Goal: Information Seeking & Learning: Learn about a topic

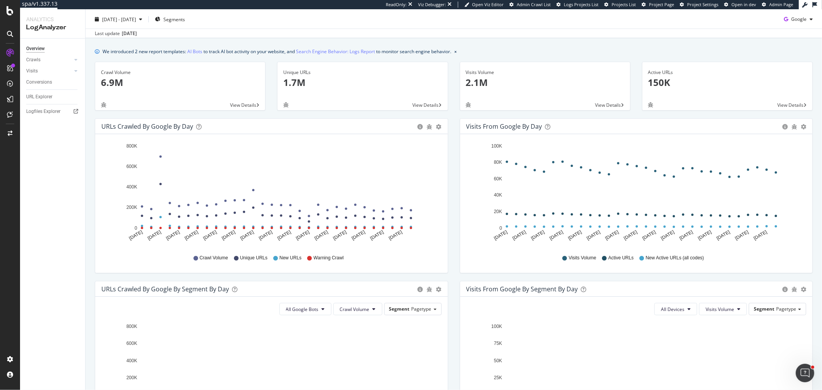
scroll to position [5, 0]
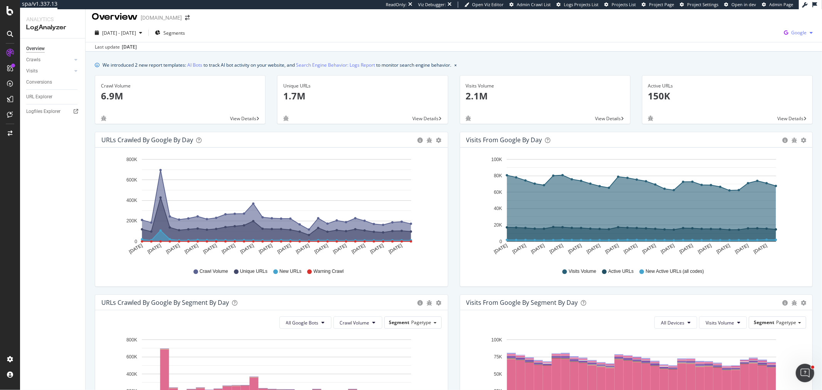
click at [739, 34] on span "Google" at bounding box center [798, 32] width 15 height 7
click at [739, 37] on div "OpenAI" at bounding box center [747, 39] width 53 height 11
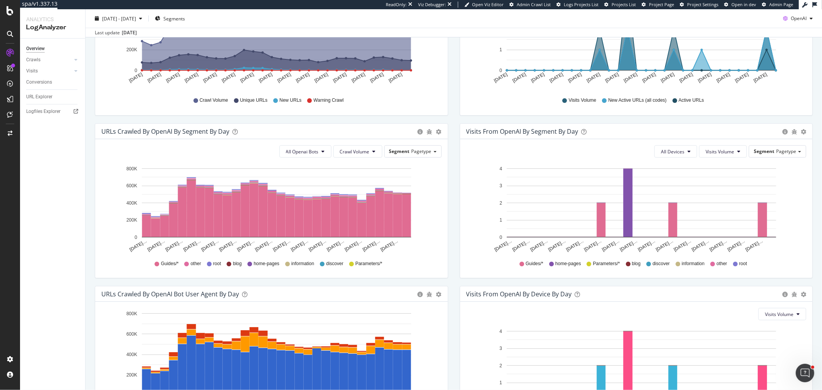
scroll to position [262, 0]
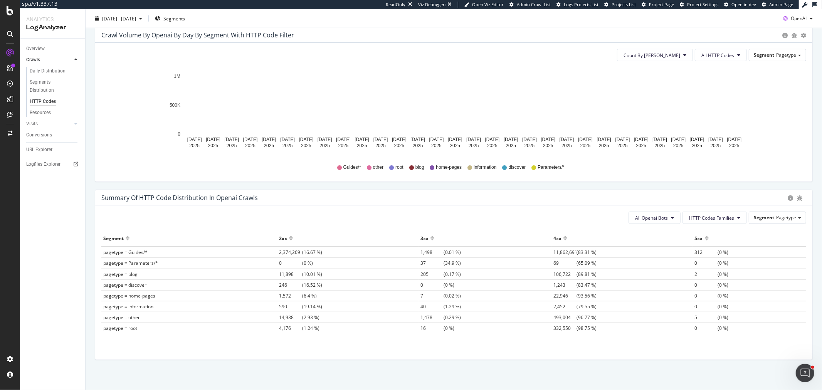
scroll to position [417, 0]
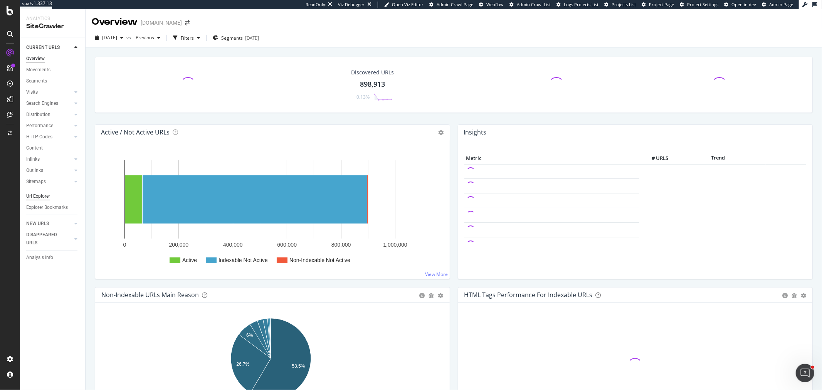
click at [41, 195] on div "Url Explorer" at bounding box center [38, 196] width 24 height 8
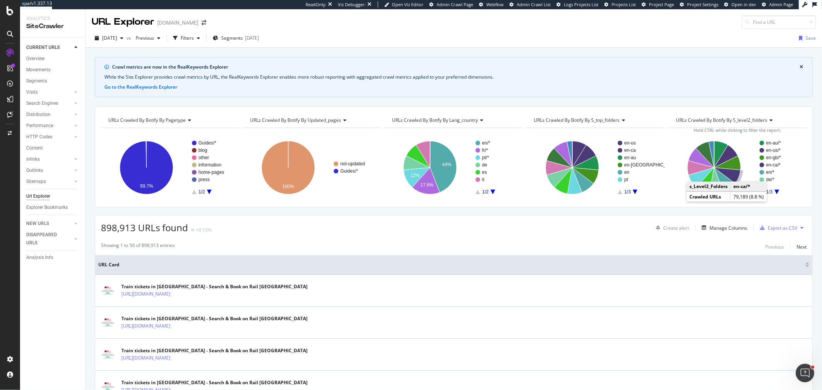
click at [721, 234] on div "Create alert Manage Columns Export as CSV" at bounding box center [730, 227] width 154 height 13
click at [718, 228] on div "Manage Columns" at bounding box center [728, 228] width 38 height 7
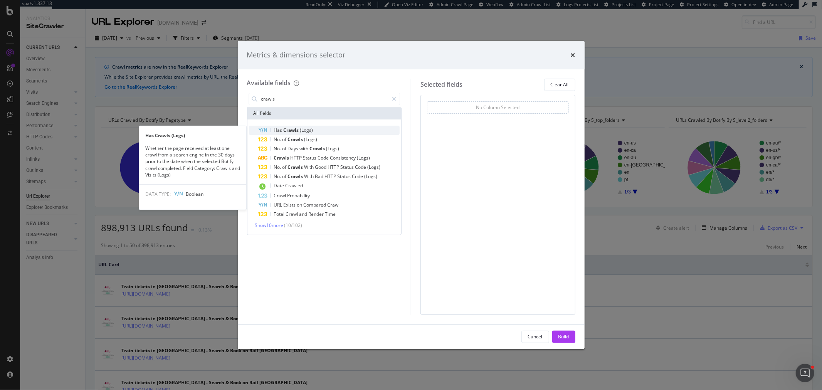
type input "crawls"
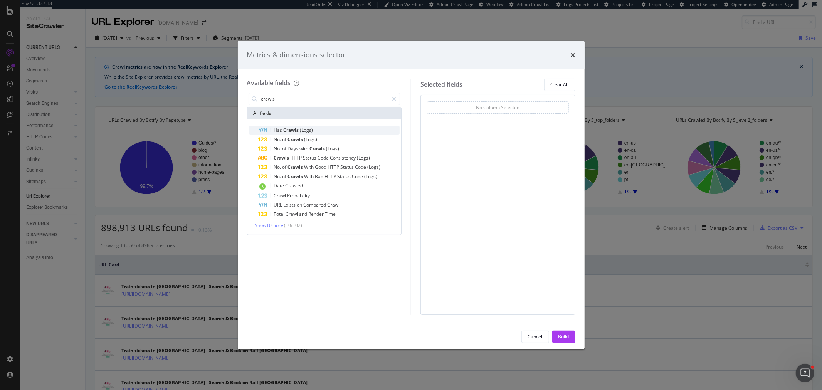
click at [298, 133] on div "Has Crawls (Logs)" at bounding box center [293, 130] width 39 height 6
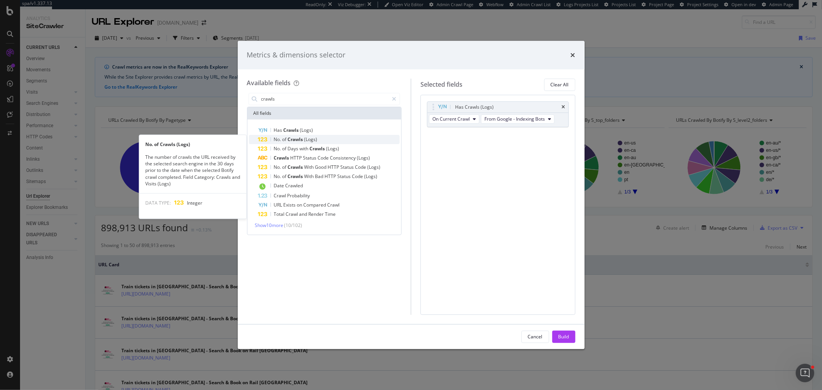
click at [299, 140] on span "Crawls" at bounding box center [296, 139] width 17 height 7
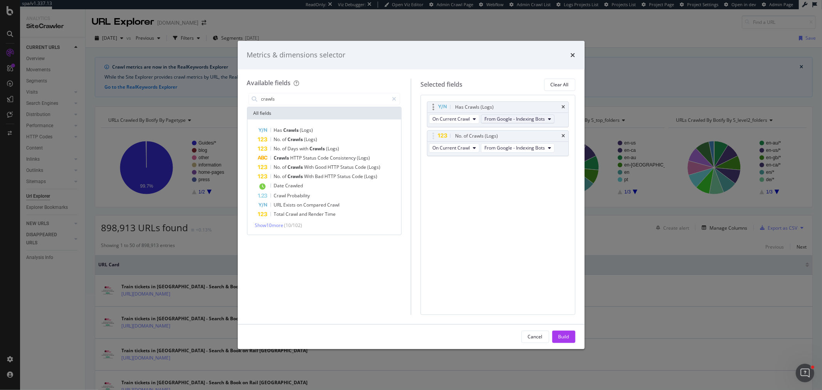
click at [508, 119] on span "From Google - Indexing Bots" at bounding box center [514, 119] width 60 height 7
click at [542, 144] on div "From OpenAI Oai Searchbot" at bounding box center [525, 139] width 86 height 11
click at [541, 150] on span "From Google - Indexing Bots" at bounding box center [514, 147] width 60 height 7
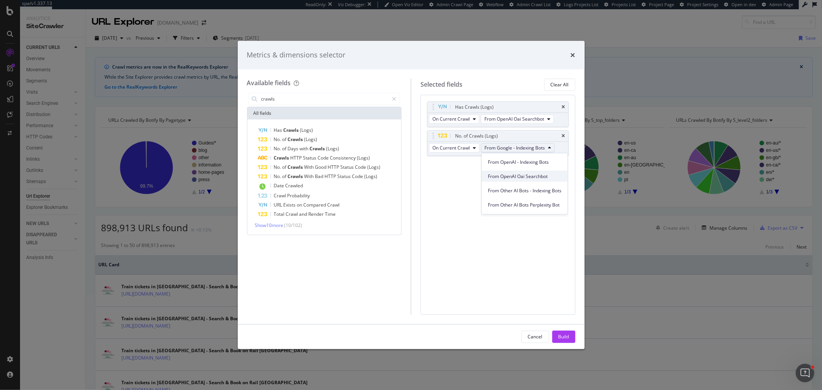
click at [525, 178] on span "From OpenAI Oai Searchbot" at bounding box center [525, 176] width 74 height 7
click at [568, 331] on div "Build" at bounding box center [563, 337] width 11 height 12
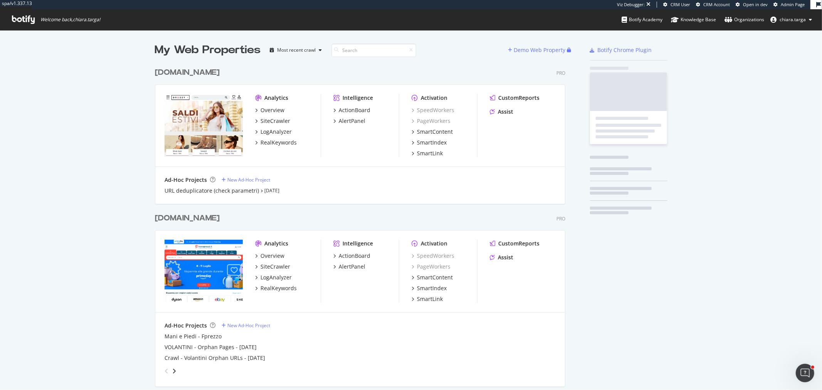
scroll to position [1424, 410]
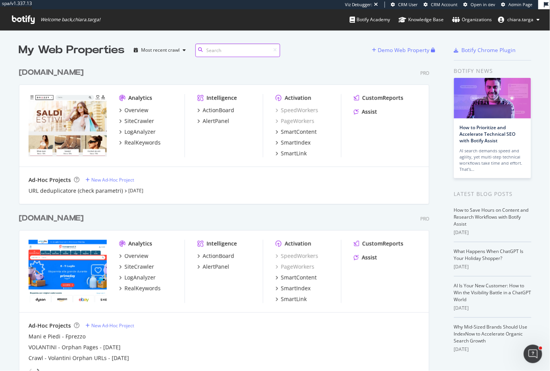
scroll to position [364, 537]
